Goal: Check status: Check status

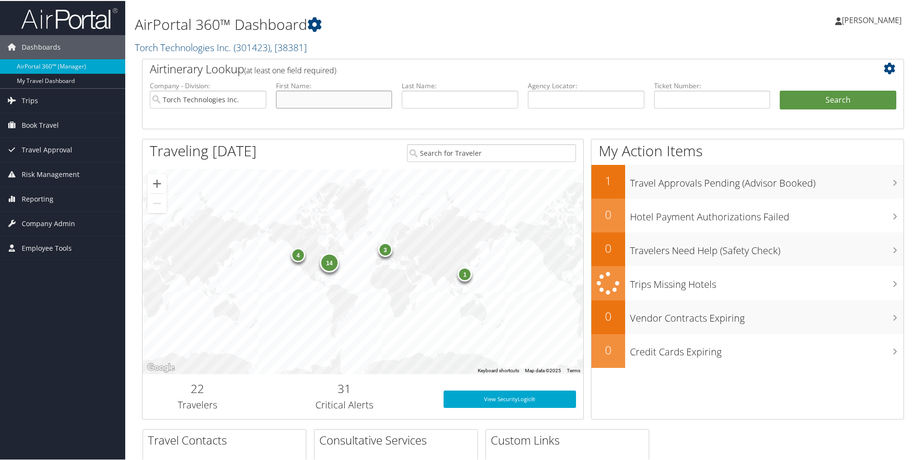
click at [327, 101] on input "text" at bounding box center [334, 99] width 117 height 18
type input "[PERSON_NAME]"
type input "m"
type input "napoleon"
click at [834, 98] on button "Search" at bounding box center [838, 99] width 117 height 19
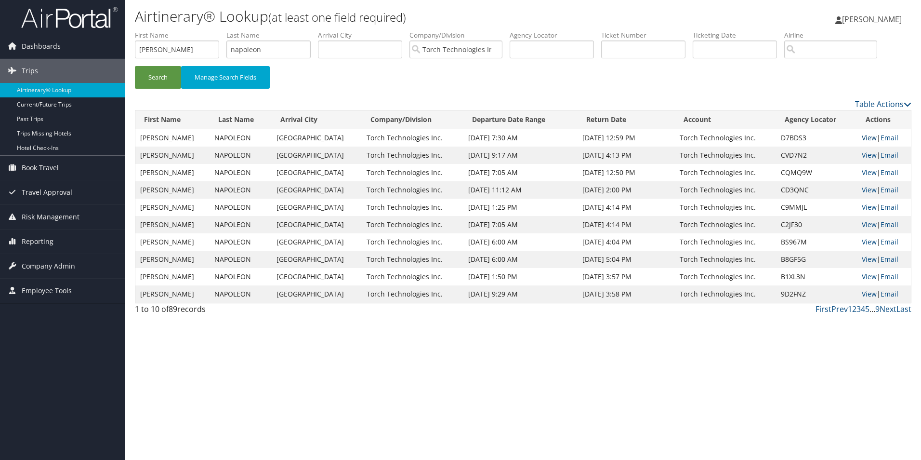
click at [862, 140] on link "View" at bounding box center [869, 137] width 15 height 9
